Goal: Task Accomplishment & Management: Manage account settings

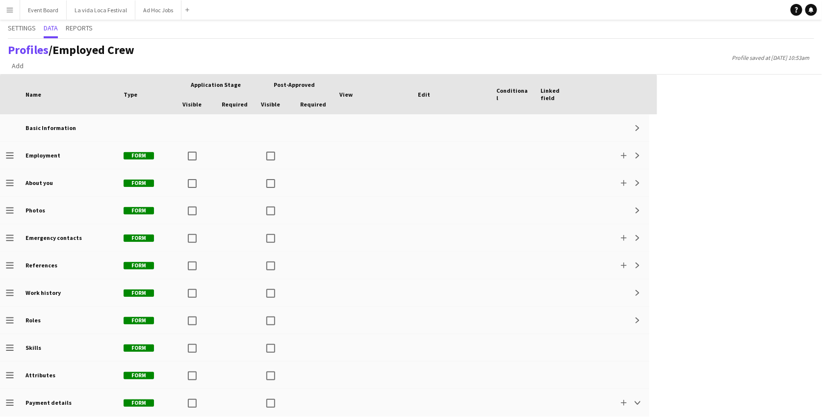
scroll to position [228, 0]
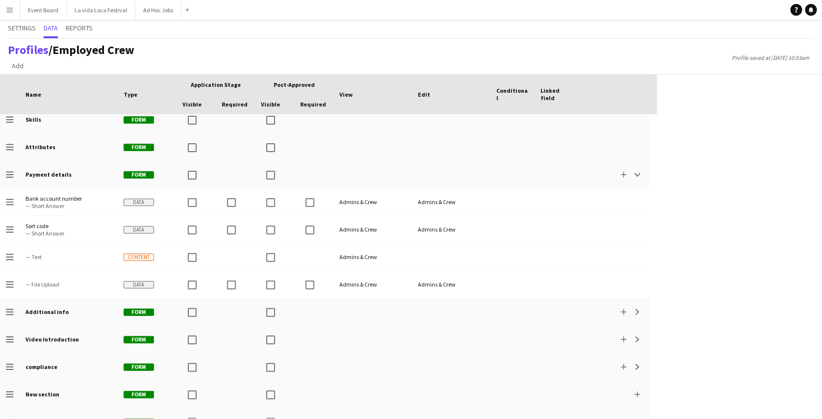
drag, startPoint x: 0, startPoint y: 0, endPoint x: 11, endPoint y: 13, distance: 17.4
click at [11, 13] on app-icon "Menu" at bounding box center [10, 10] width 8 height 8
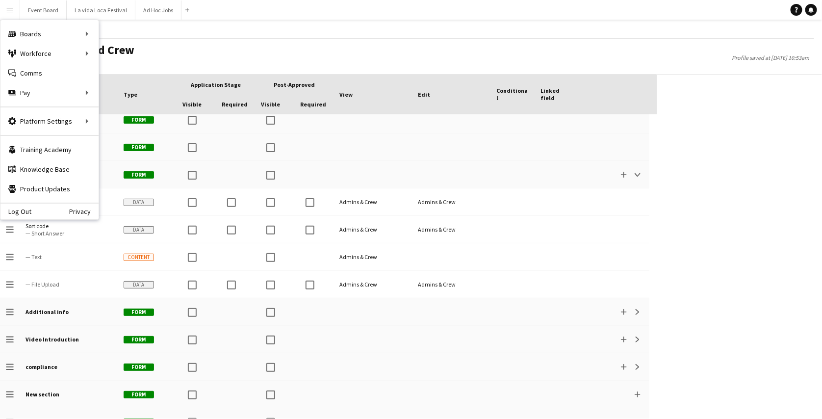
click at [18, 203] on div "Log Out Privacy" at bounding box center [49, 210] width 98 height 17
click at [19, 211] on link "Log Out" at bounding box center [15, 211] width 31 height 8
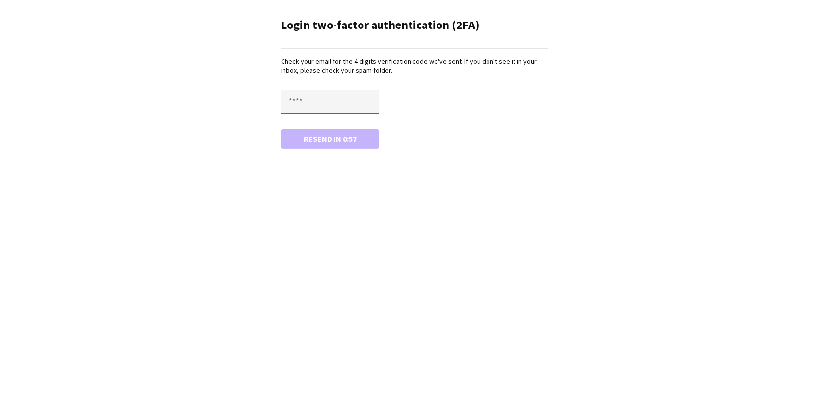
click at [351, 111] on input "text" at bounding box center [330, 102] width 98 height 25
type input "****"
click at [281, 129] on button "Confirm" at bounding box center [330, 139] width 98 height 20
